Goal: Navigation & Orientation: Find specific page/section

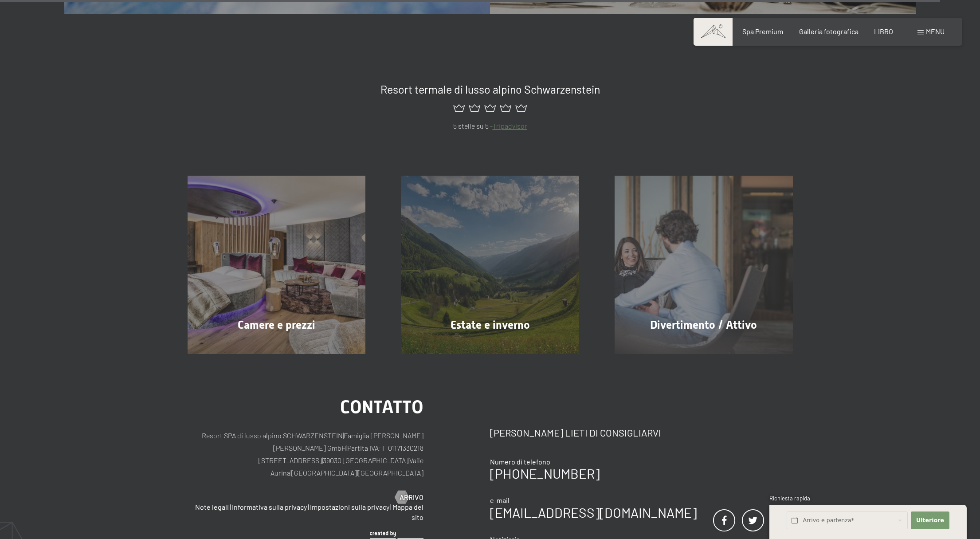
scroll to position [4762, 0]
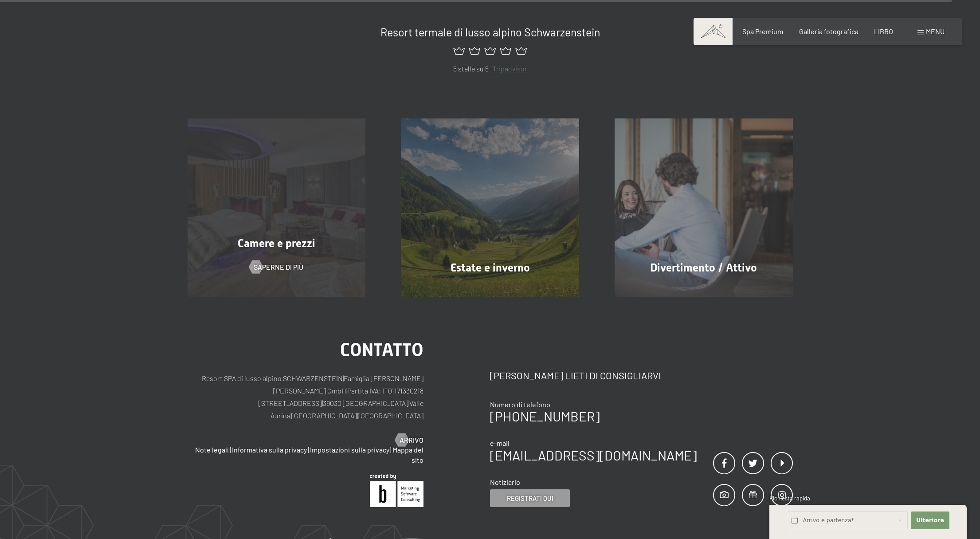
click at [276, 237] on font "Camere e prezzi" at bounding box center [277, 243] width 78 height 13
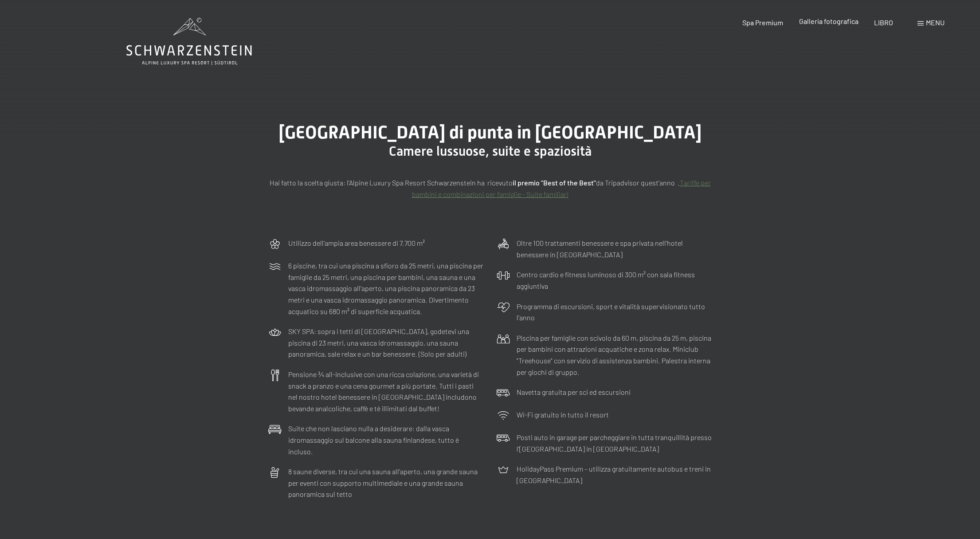
click at [820, 23] on font "Galleria fotografica" at bounding box center [828, 21] width 59 height 8
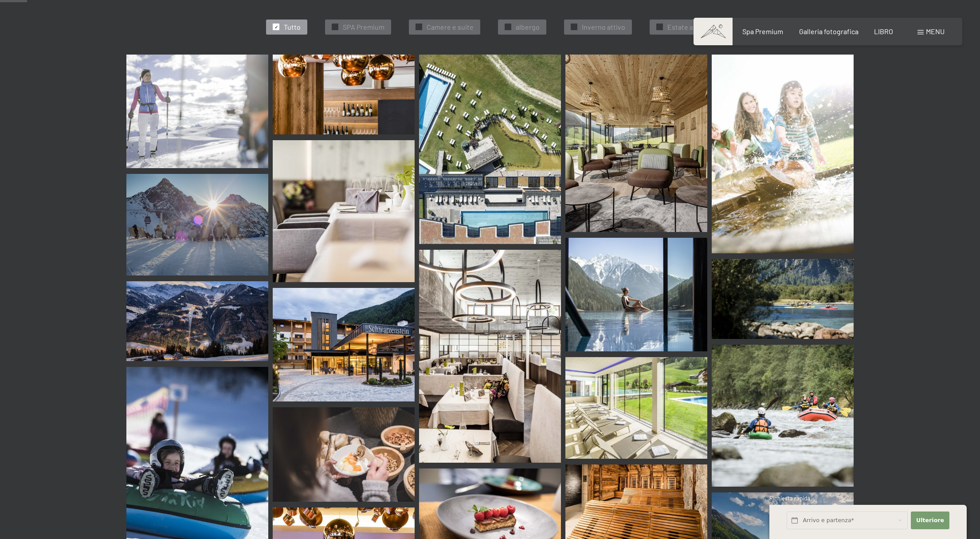
click at [477, 334] on img at bounding box center [490, 356] width 142 height 213
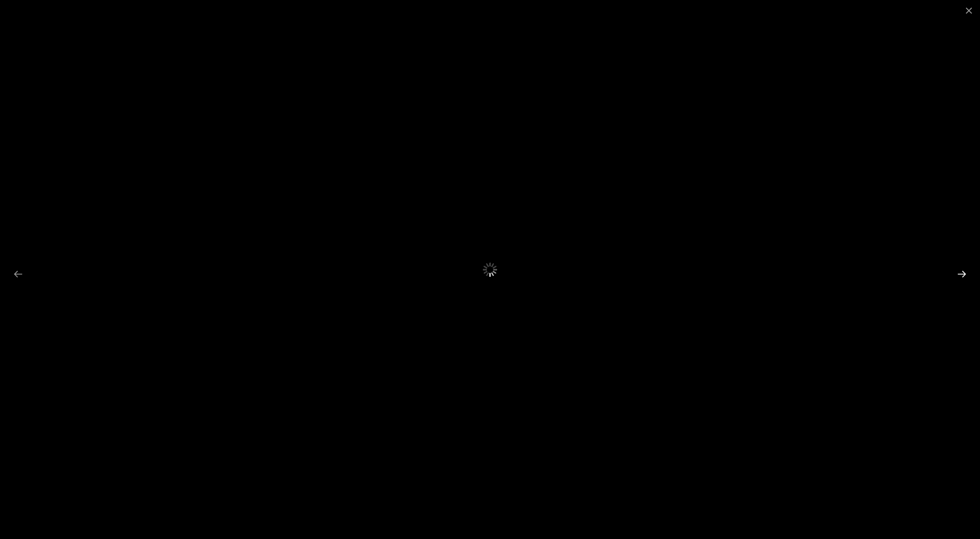
click at [965, 275] on button "Next slide" at bounding box center [961, 273] width 19 height 17
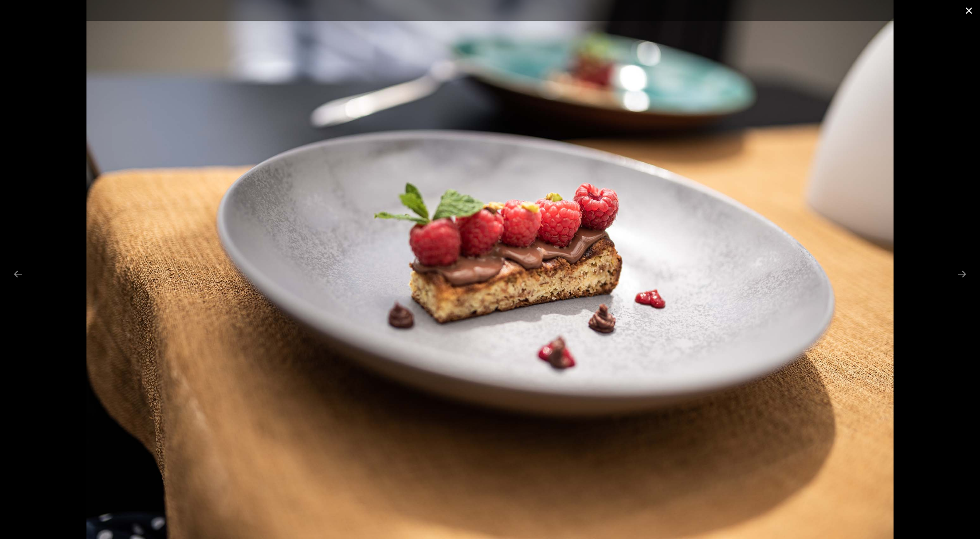
click at [966, 12] on button "Close gallery" at bounding box center [969, 10] width 22 height 21
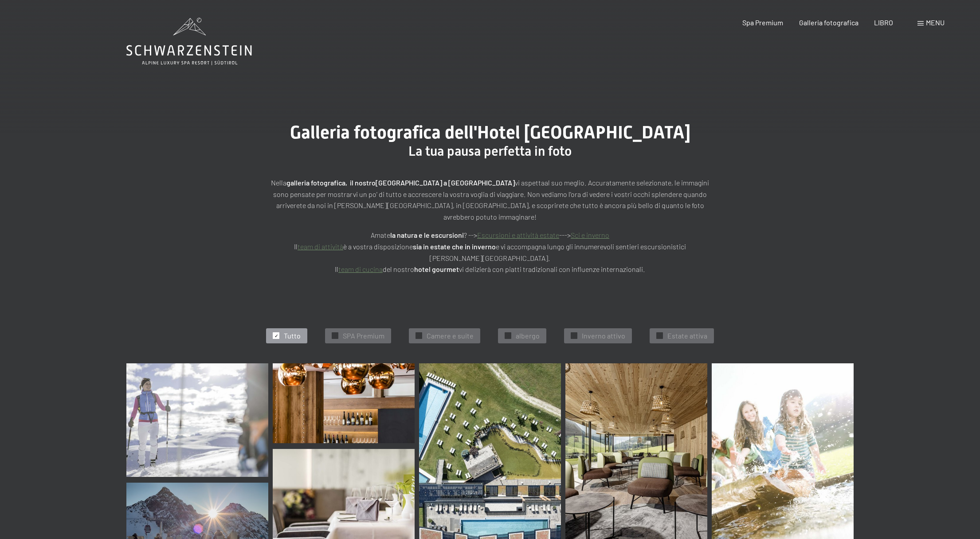
click at [189, 46] on icon at bounding box center [188, 50] width 125 height 11
click at [193, 51] on icon at bounding box center [188, 41] width 125 height 47
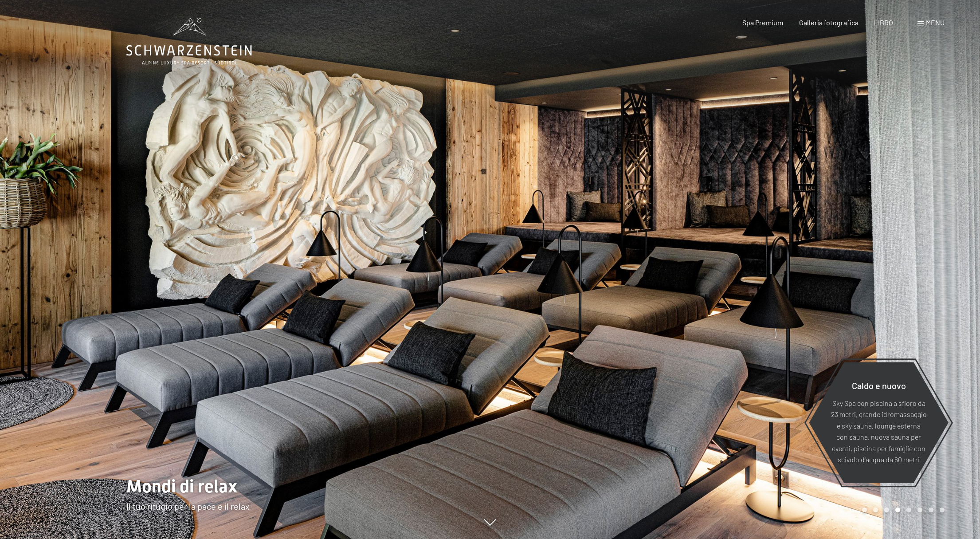
click at [931, 27] on div "menu" at bounding box center [930, 23] width 27 height 10
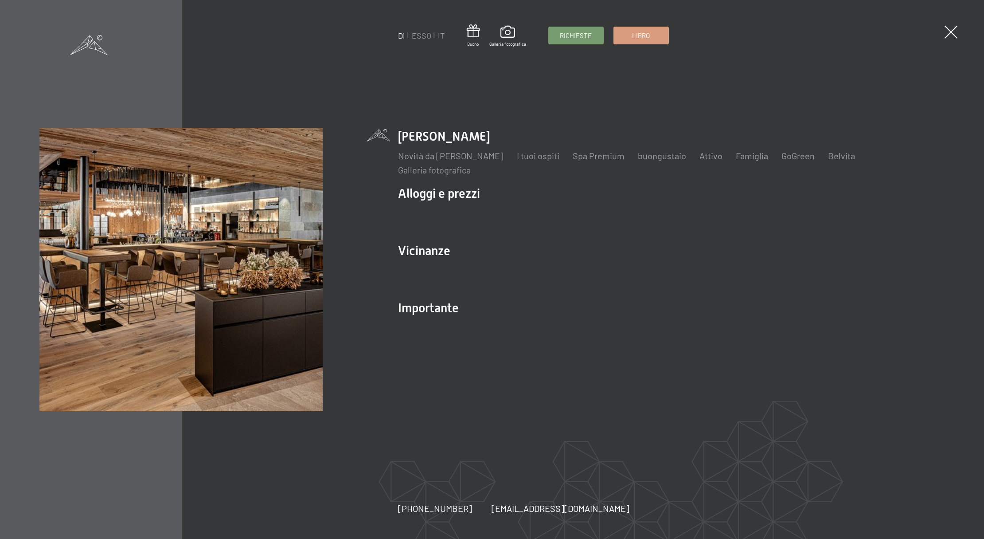
click at [90, 45] on span at bounding box center [88, 45] width 37 height 20
